Goal: Task Accomplishment & Management: Manage account settings

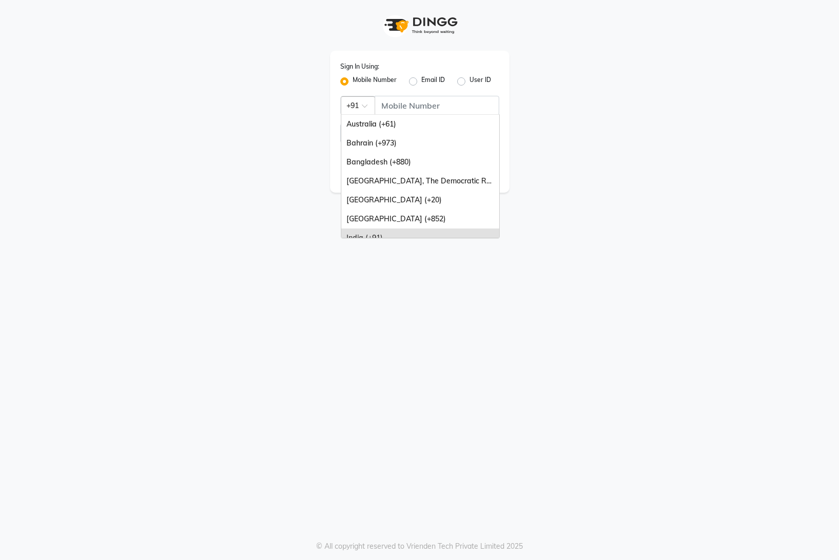
drag, startPoint x: 351, startPoint y: 107, endPoint x: 381, endPoint y: 141, distance: 46.1
click at [352, 107] on div at bounding box center [357, 104] width 33 height 11
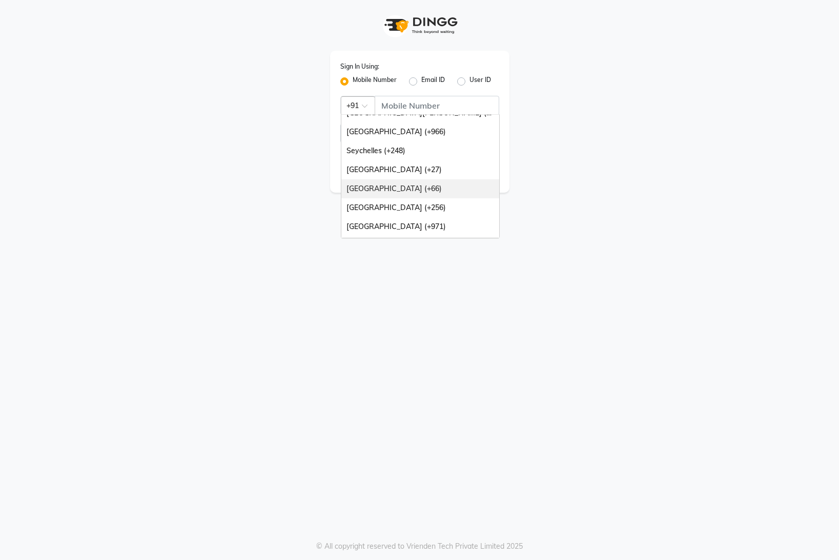
scroll to position [256, 0]
drag, startPoint x: 403, startPoint y: 215, endPoint x: 417, endPoint y: 177, distance: 40.1
click at [404, 213] on div "[GEOGRAPHIC_DATA] (+971)" at bounding box center [420, 209] width 158 height 19
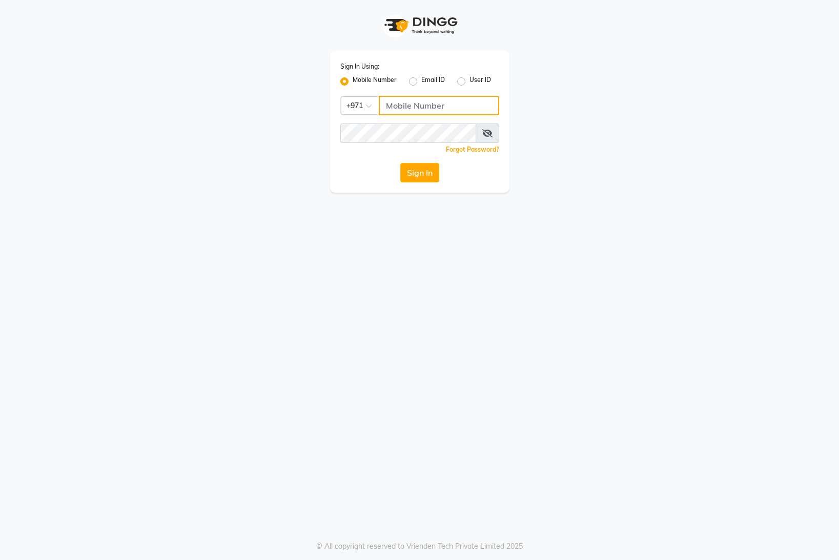
click at [414, 106] on input "Username" at bounding box center [439, 105] width 120 height 19
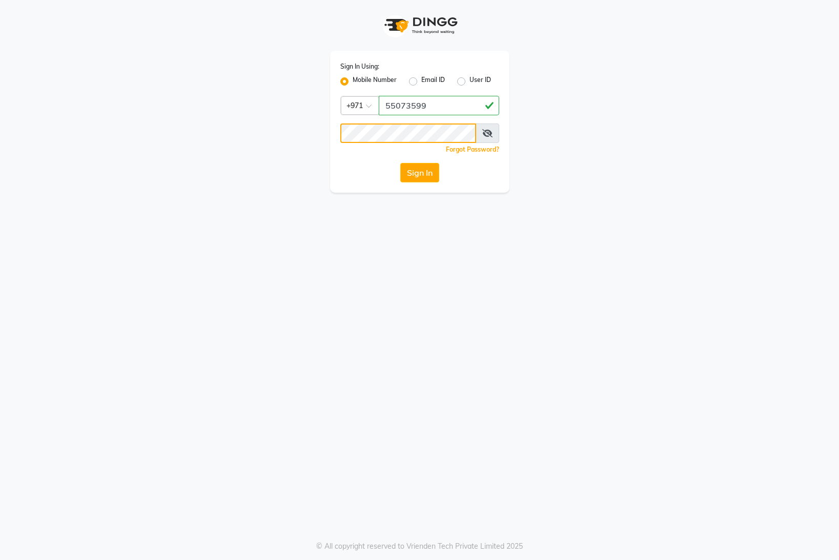
click at [400, 163] on button "Sign In" at bounding box center [419, 172] width 39 height 19
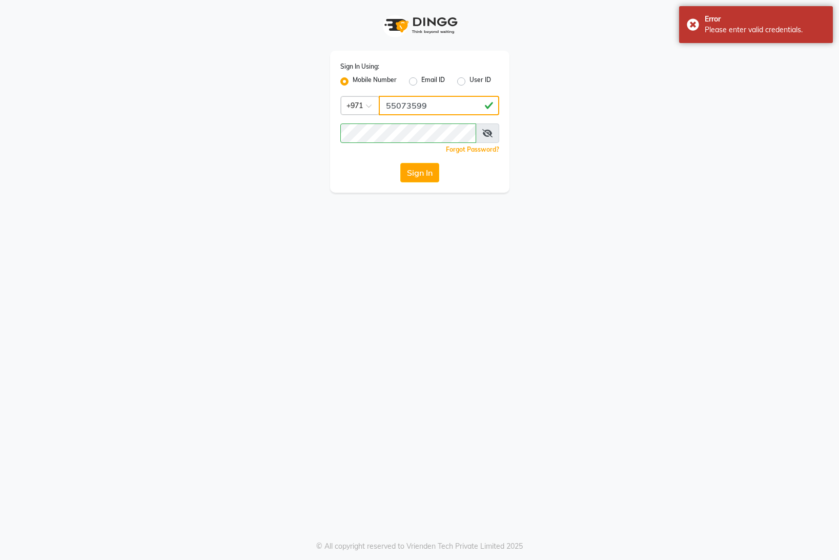
click at [405, 106] on input "55073599" at bounding box center [439, 105] width 120 height 19
type input "559703599"
click at [422, 174] on button "Sign In" at bounding box center [419, 172] width 39 height 19
